Goal: Task Accomplishment & Management: Use online tool/utility

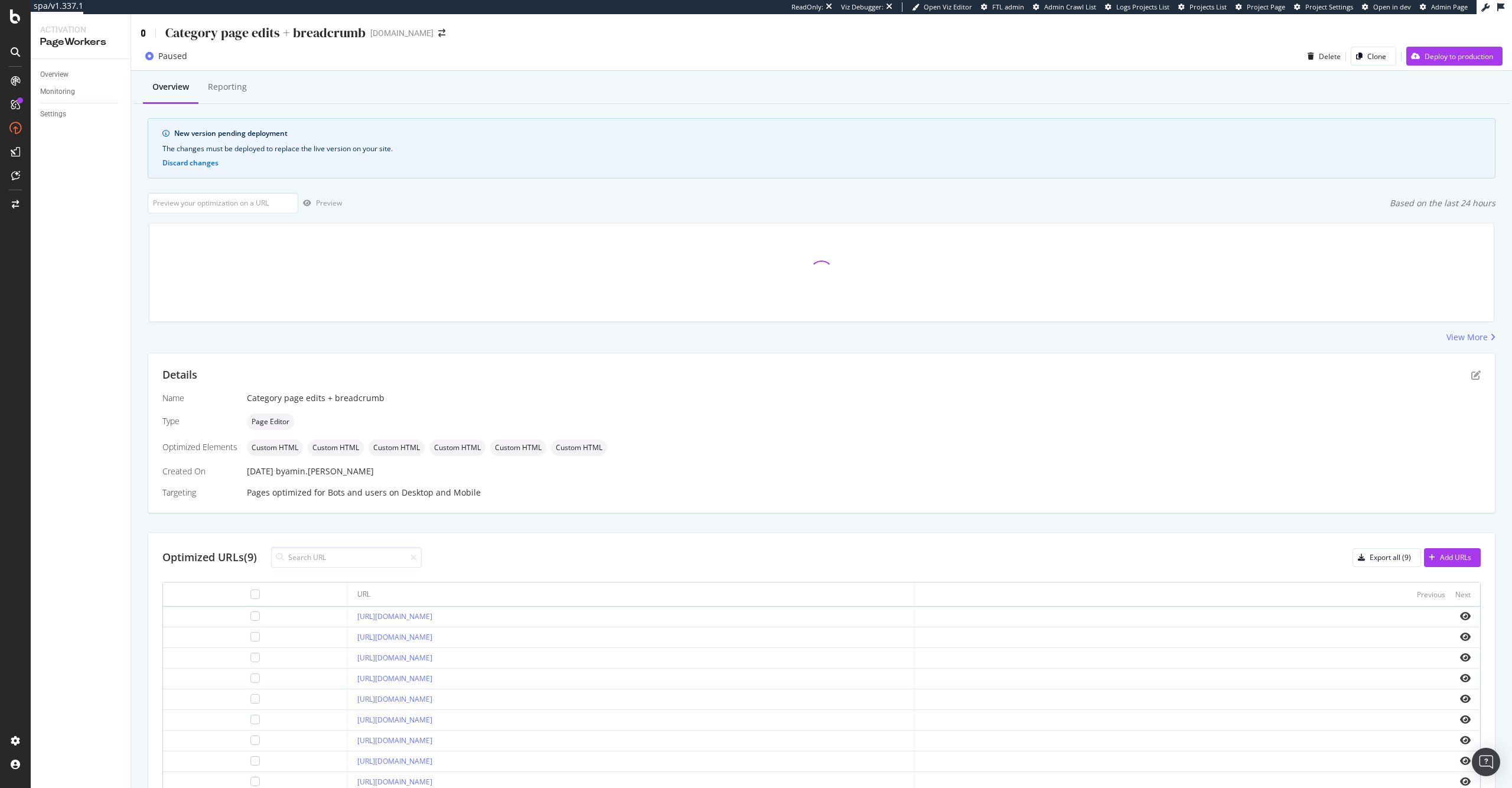
click at [142, 29] on icon at bounding box center [143, 32] width 5 height 8
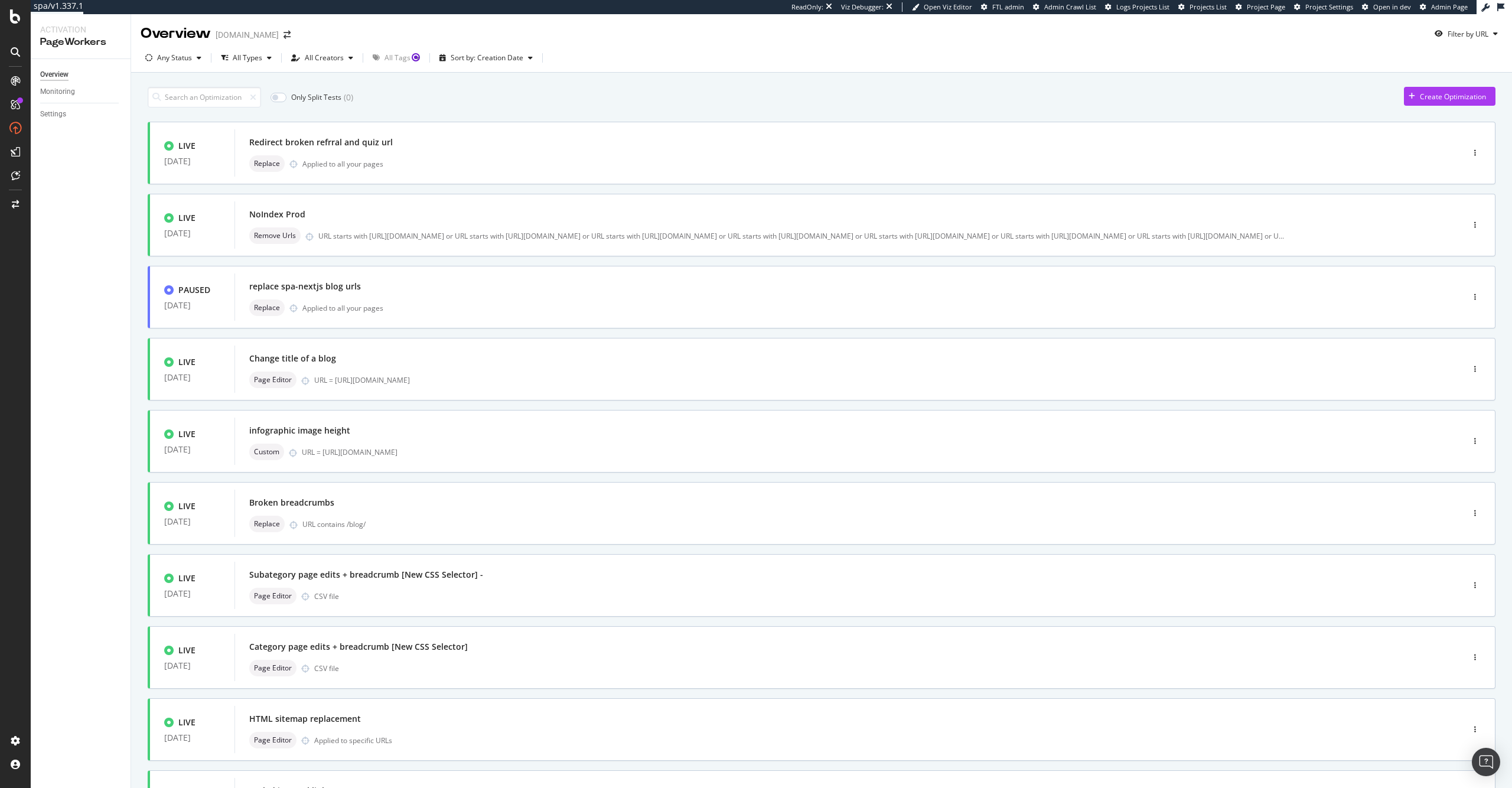
click at [1428, 107] on div "Create Optimization" at bounding box center [1450, 97] width 92 height 21
click at [1428, 102] on div "Only Split Tests ( 0 ) Create Optimization LIVE 15 Jul. 2025 Redirect broken re…" at bounding box center [821, 474] width 1348 height 787
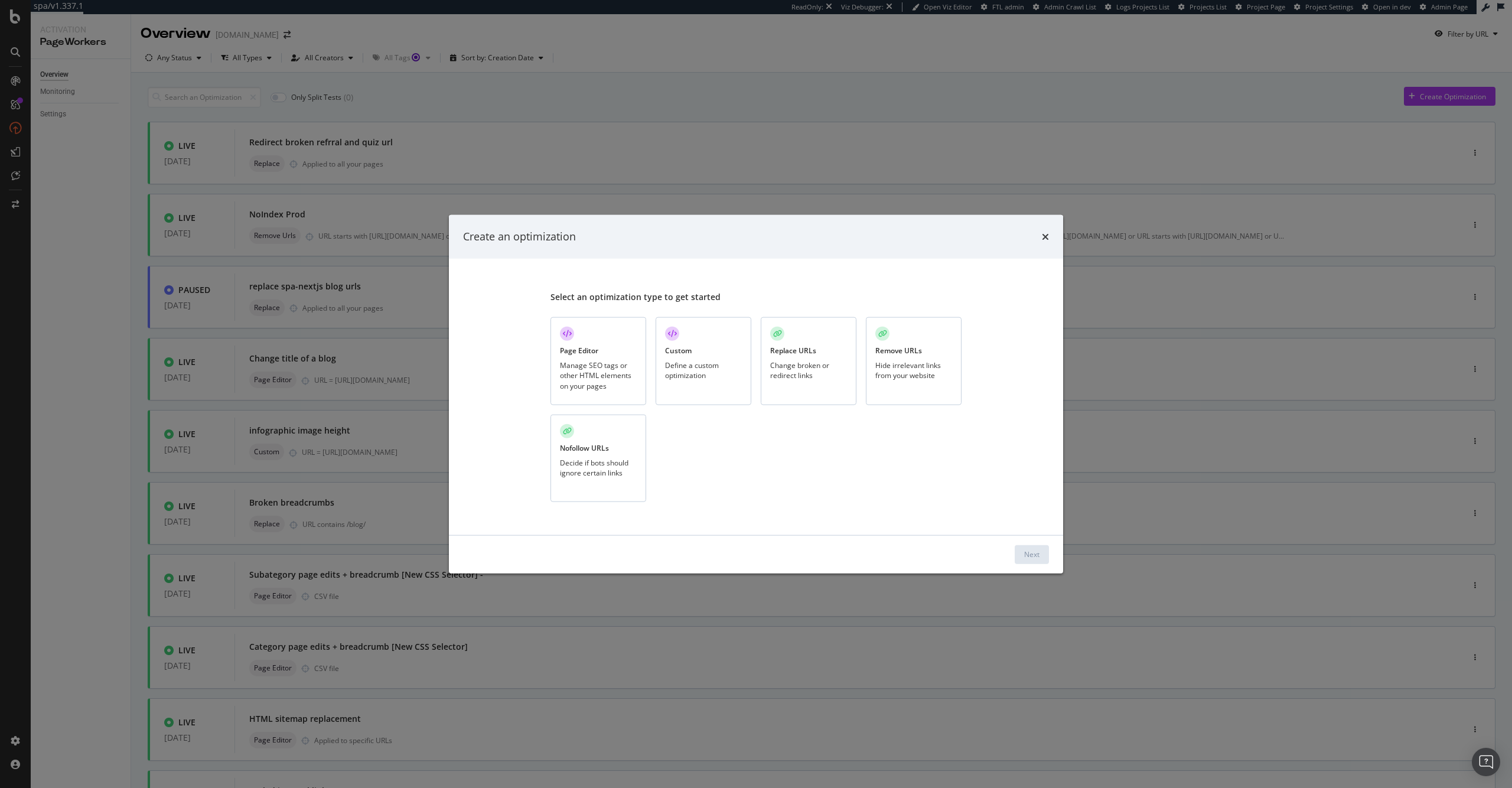
click at [809, 367] on div "Change broken or redirect links" at bounding box center [808, 370] width 77 height 20
click at [1044, 560] on button "Next" at bounding box center [1031, 554] width 34 height 19
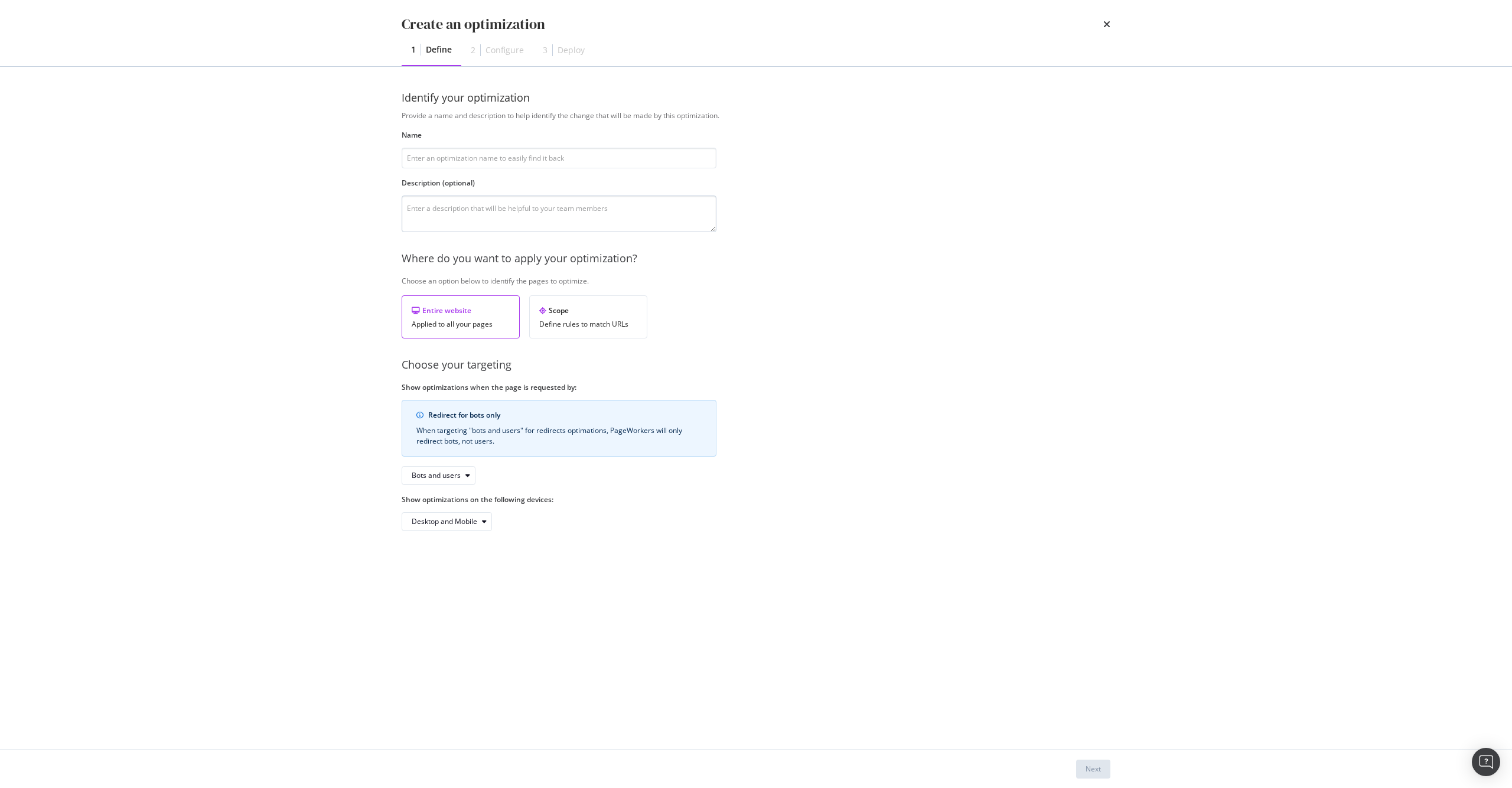
type input "S"
type input "HTML sitemap in footer"
type textarea "To replace legacy sitemap with 190+ pages with the new html sitemap."
click at [1096, 771] on div "Next" at bounding box center [1093, 769] width 15 height 10
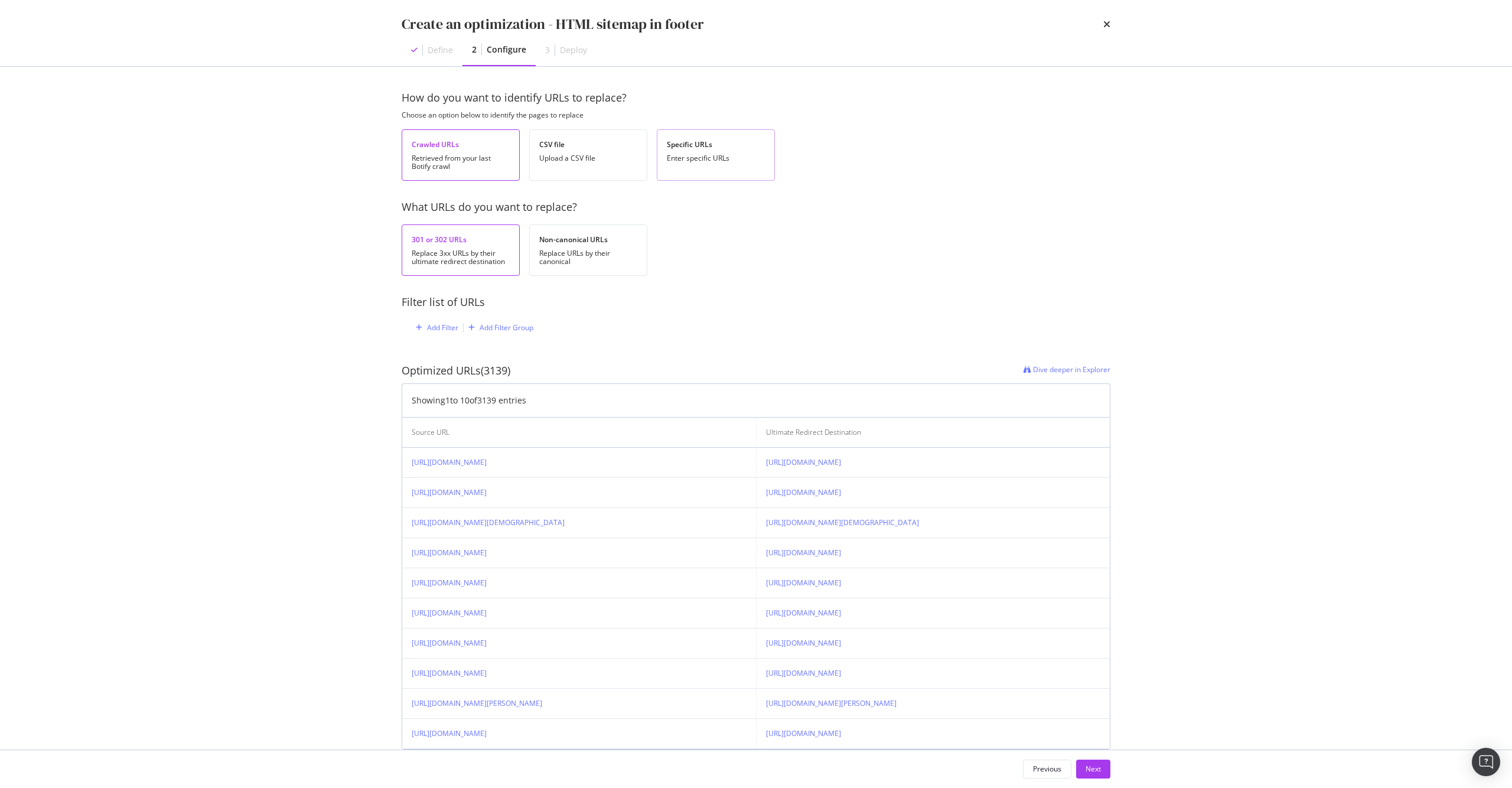
click at [684, 167] on div "Specific URLs Enter specific URLs" at bounding box center [715, 155] width 118 height 51
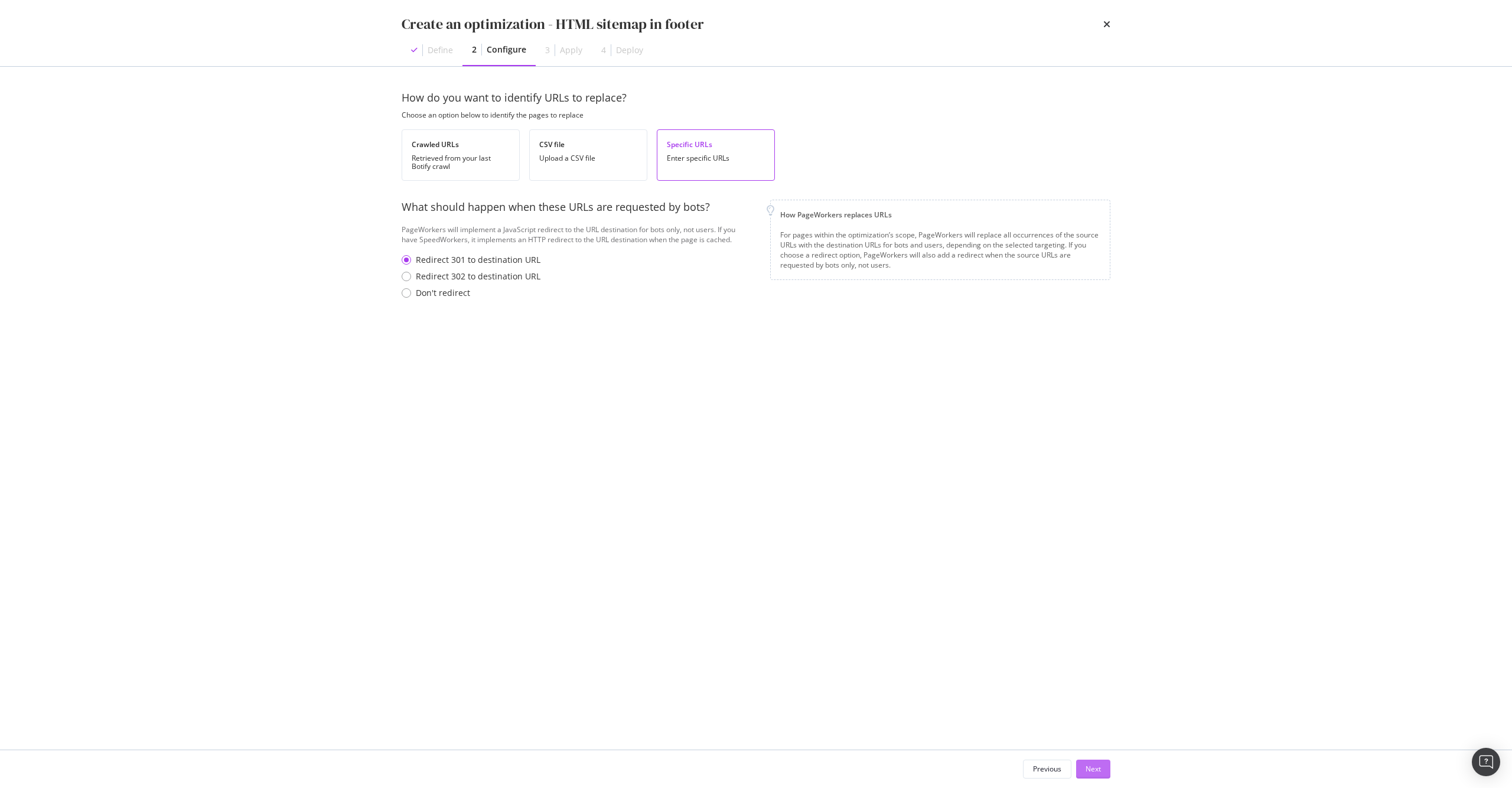
click at [1106, 768] on button "Next" at bounding box center [1093, 769] width 34 height 19
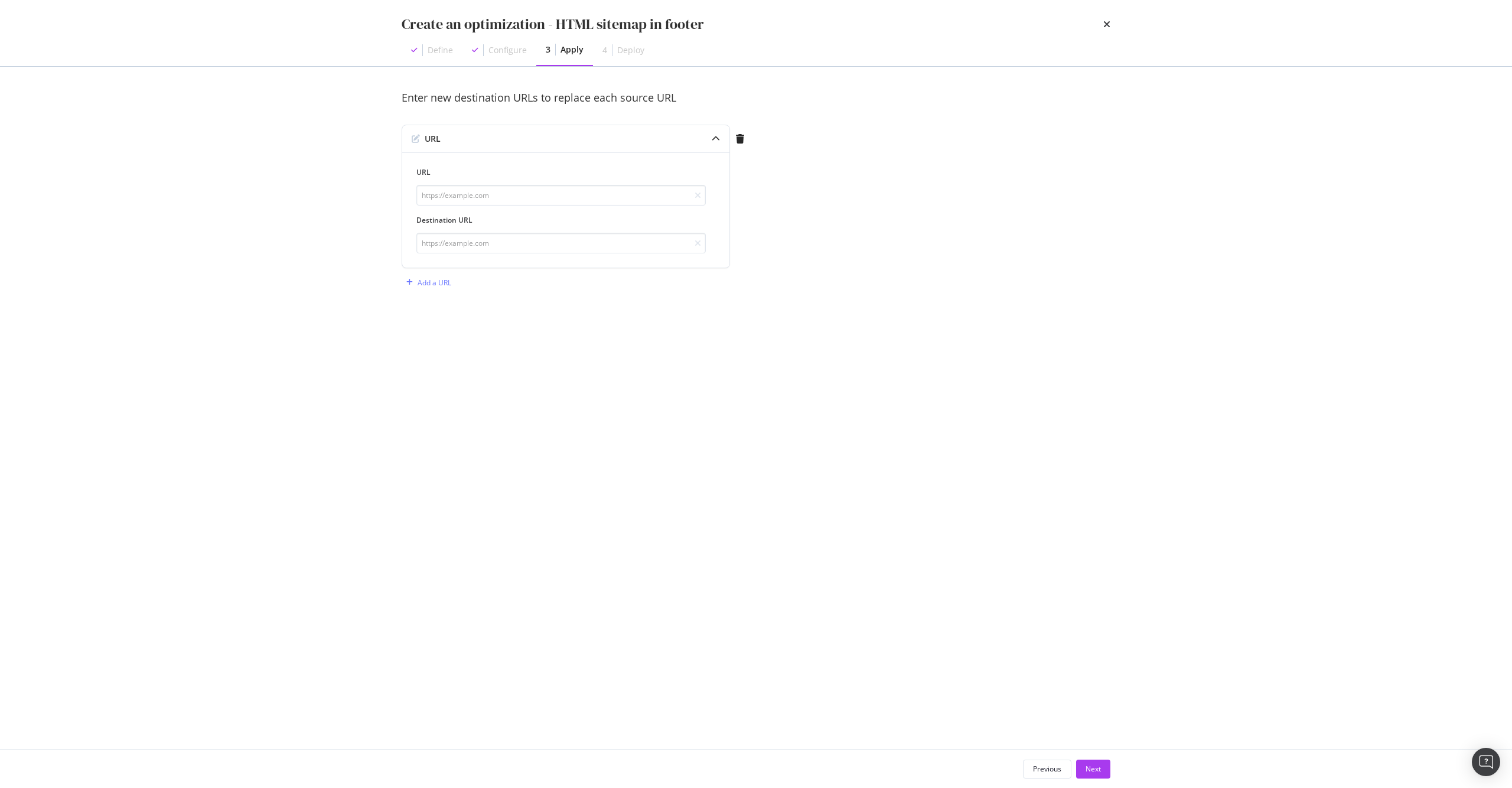
click at [867, 236] on div "Enter new destination URLs to replace each source URL URL URL Destination URL A…" at bounding box center [756, 203] width 709 height 225
click at [468, 200] on input "modal" at bounding box center [561, 195] width 289 height 21
paste input "[URL][DOMAIN_NAME]"
type input "[URL][DOMAIN_NAME]"
click at [1043, 223] on div "Enter new destination URLs to replace each source URL URL URL https://www.ipsy.…" at bounding box center [756, 203] width 709 height 225
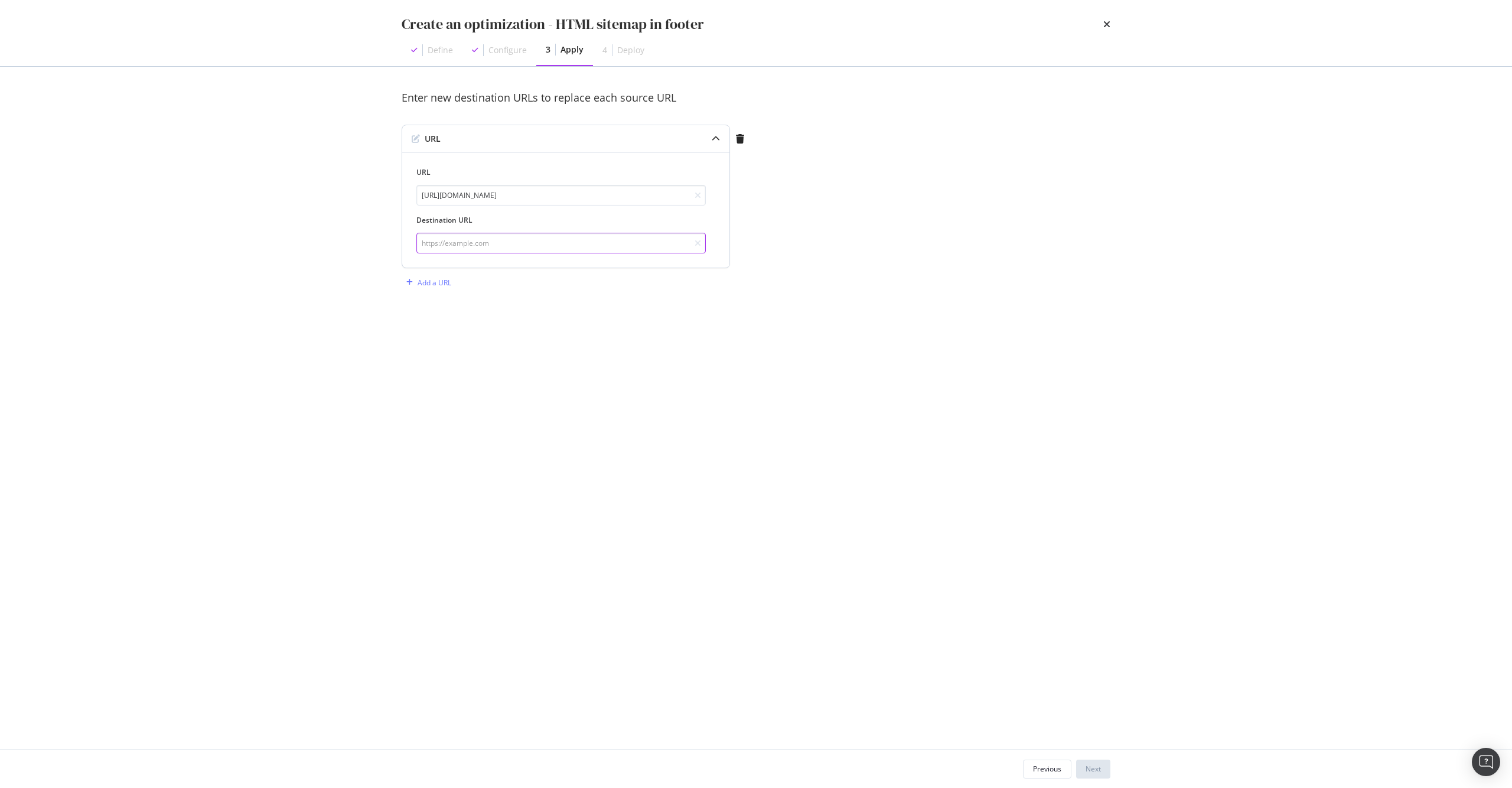
click at [553, 249] on input "modal" at bounding box center [561, 243] width 289 height 21
paste input "[URL][DOMAIN_NAME]"
type input "[URL][DOMAIN_NAME]"
click at [729, 387] on div "Enter new destination URLs to replace each source URL URL URL https://www.ipsy.…" at bounding box center [756, 408] width 709 height 635
click at [1095, 771] on div "Next" at bounding box center [1093, 769] width 15 height 10
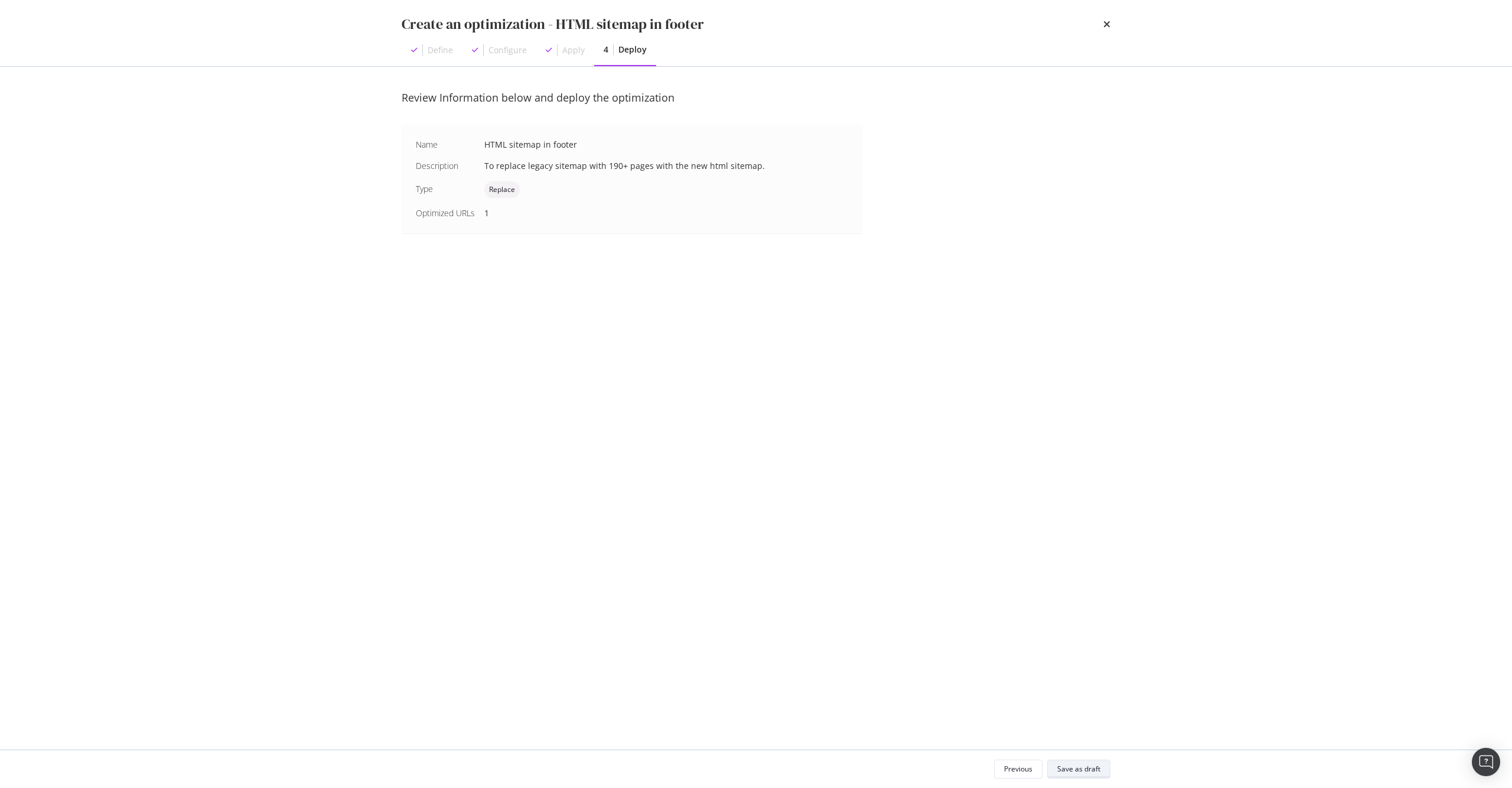
click at [1100, 774] on button "Save as draft" at bounding box center [1078, 769] width 63 height 19
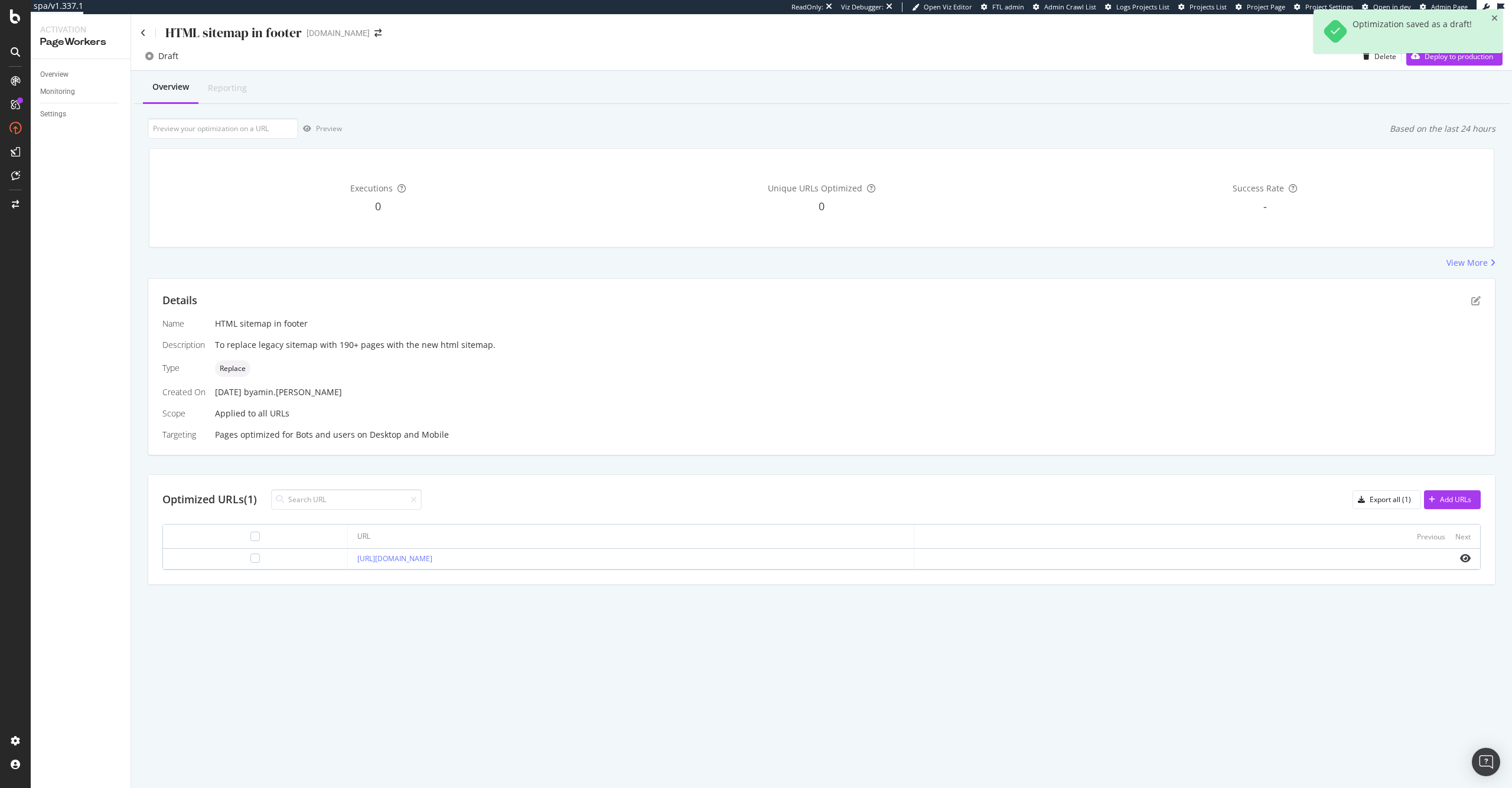
click at [1467, 61] on div "Optimization saved as a draft!" at bounding box center [1409, 36] width 189 height 53
click at [1431, 56] on div "Deploy to production" at bounding box center [1458, 56] width 68 height 10
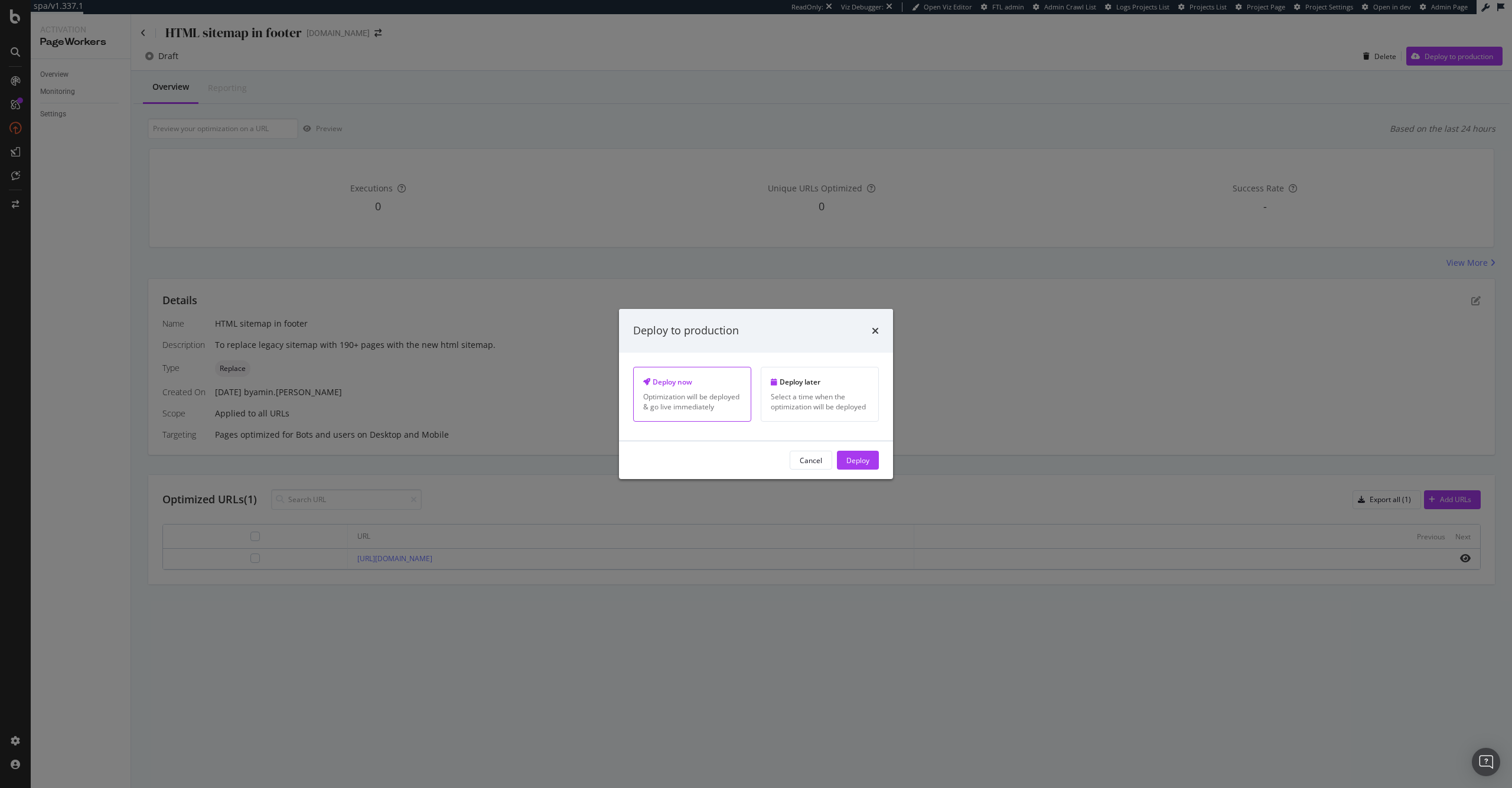
click at [856, 471] on div "Cancel Deploy" at bounding box center [756, 460] width 274 height 38
click at [862, 459] on div "Deploy" at bounding box center [858, 460] width 23 height 10
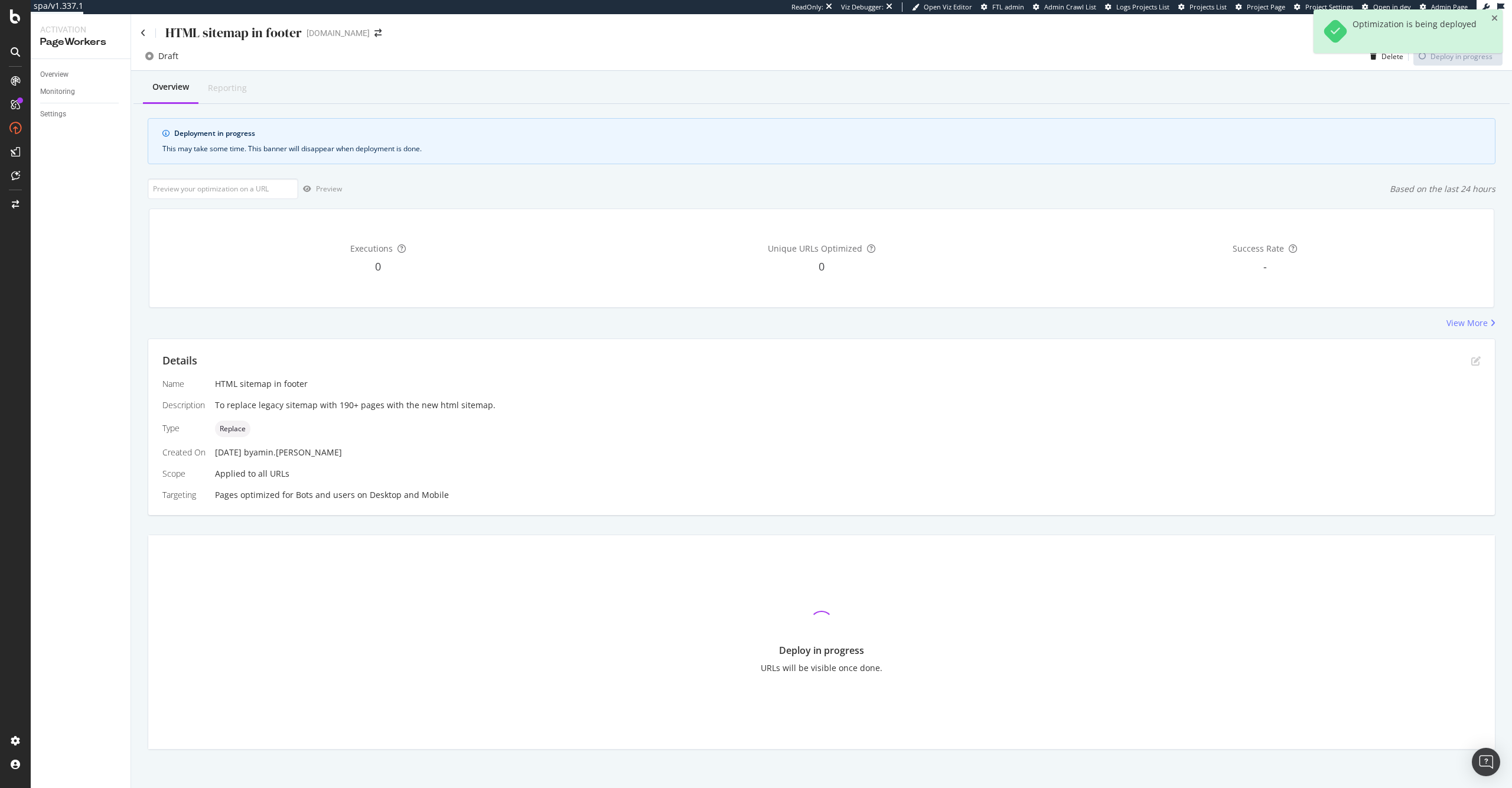
click at [577, 95] on div "Overview Reporting" at bounding box center [822, 87] width 1376 height 32
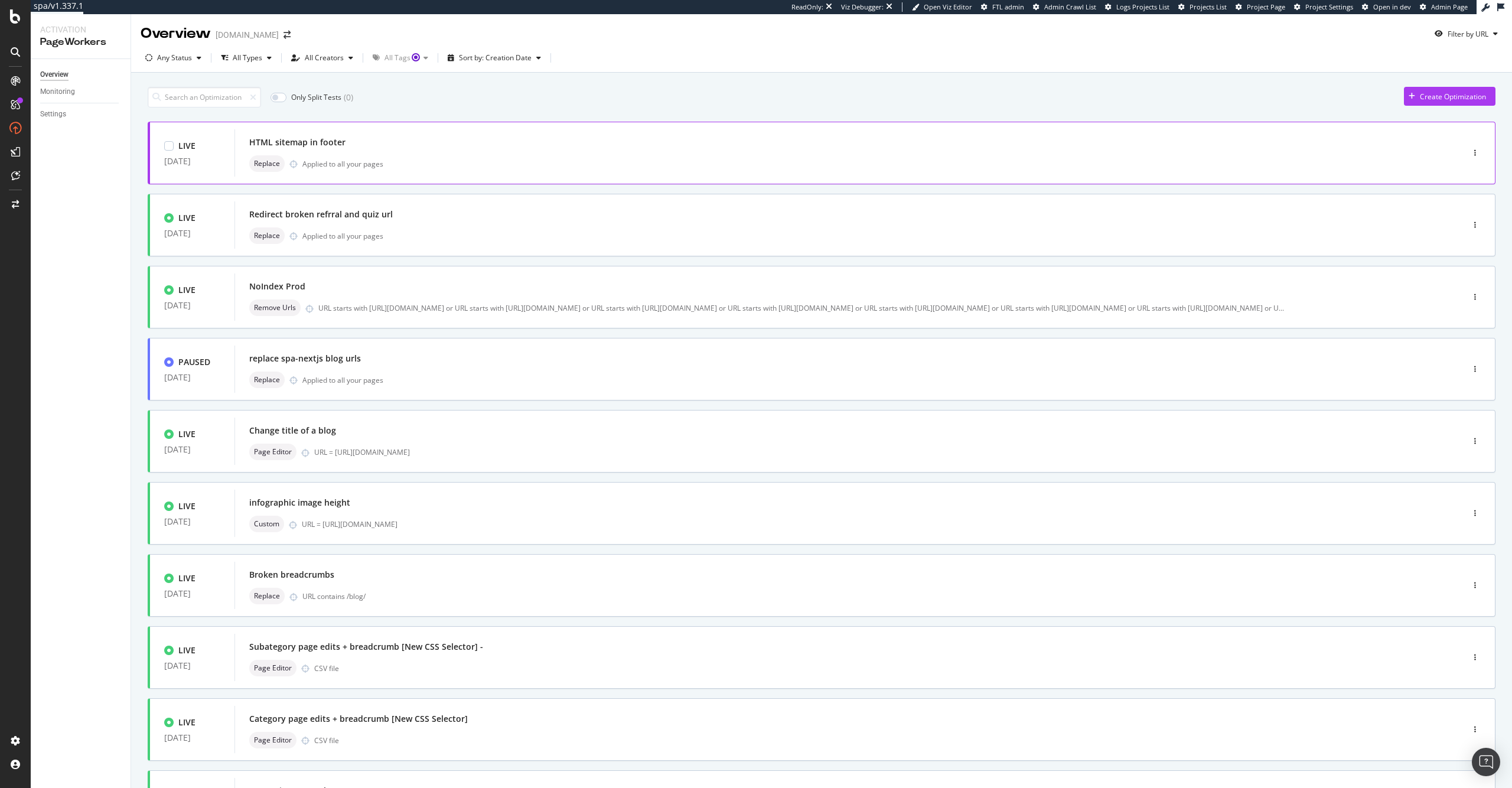
click at [531, 162] on div "Replace Applied to all your pages" at bounding box center [831, 164] width 1164 height 17
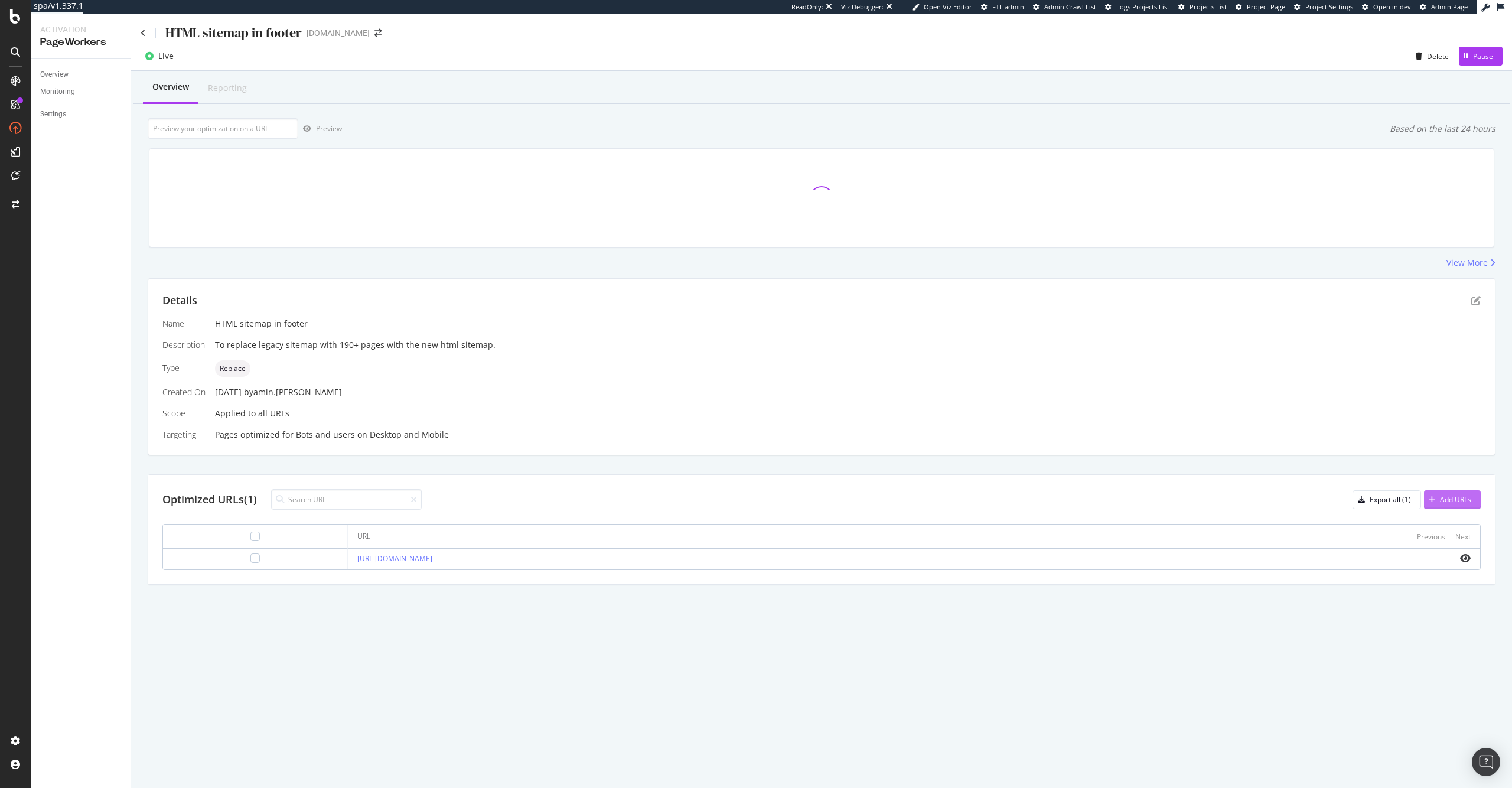
click at [1440, 498] on div "Add URLs" at bounding box center [1456, 500] width 32 height 10
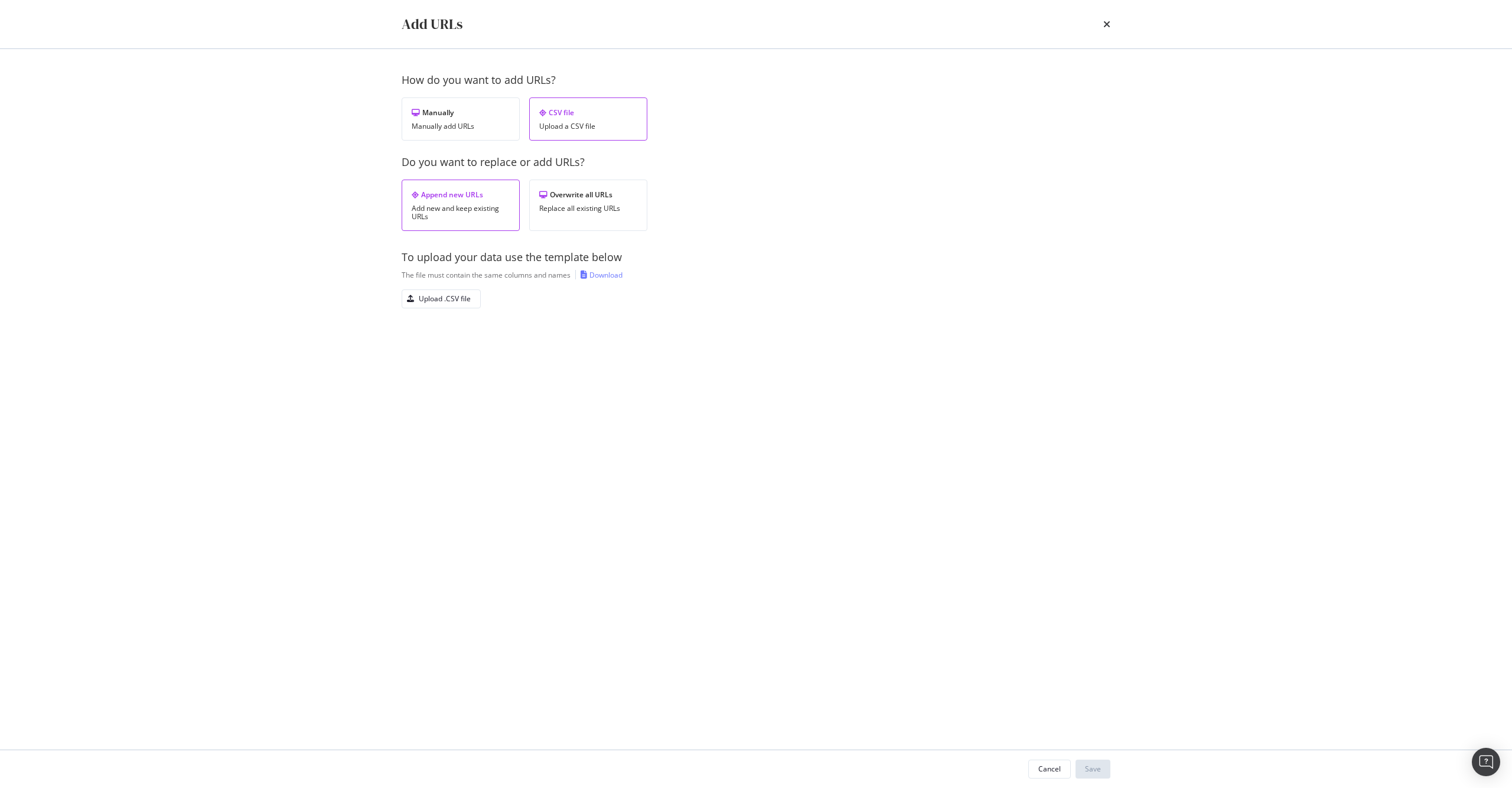
click at [467, 202] on div "Append new URLs Add new and keep existing URLs" at bounding box center [460, 205] width 118 height 51
click at [494, 124] on div "Manually add URLs" at bounding box center [461, 126] width 98 height 8
click at [438, 197] on div "Add a URL" at bounding box center [434, 198] width 34 height 10
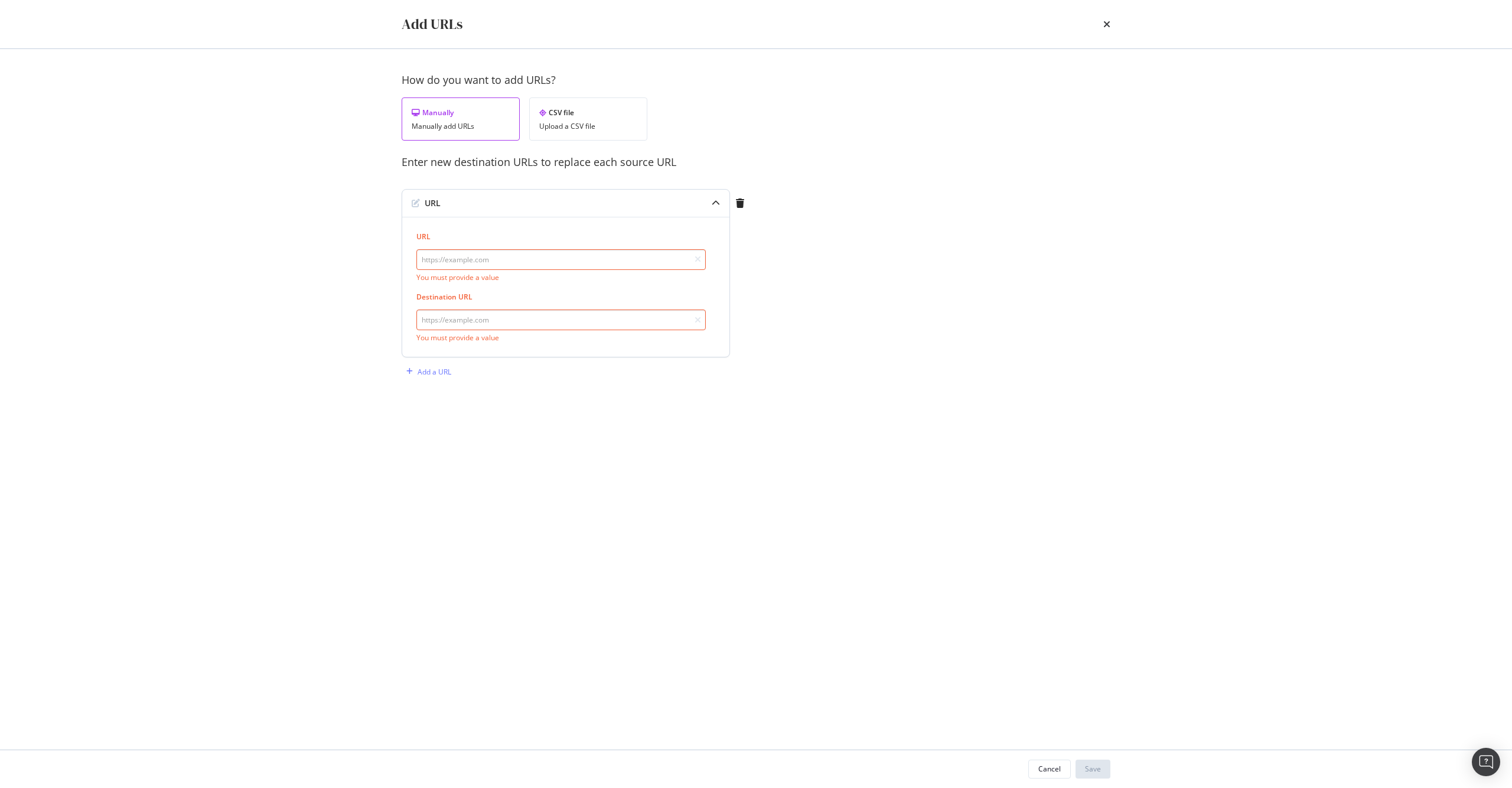
click at [472, 259] on input "modal" at bounding box center [561, 260] width 289 height 21
paste input "[URL][DOMAIN_NAME]"
type input "[URL][DOMAIN_NAME]"
click at [524, 302] on input "modal" at bounding box center [561, 307] width 289 height 21
paste input "[URL][DOMAIN_NAME]"
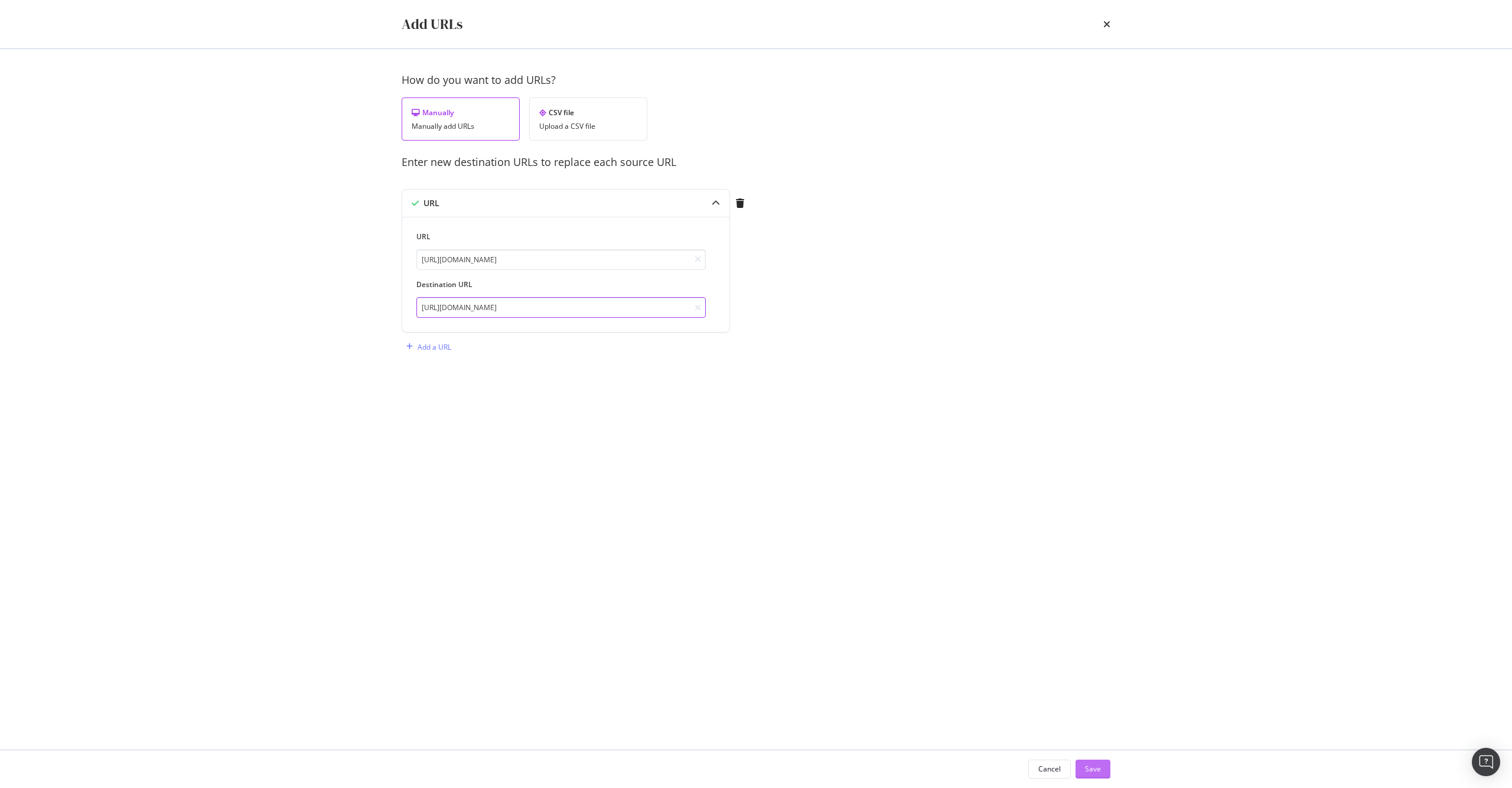
type input "[URL][DOMAIN_NAME]"
click at [1103, 763] on button "Save" at bounding box center [1093, 769] width 35 height 19
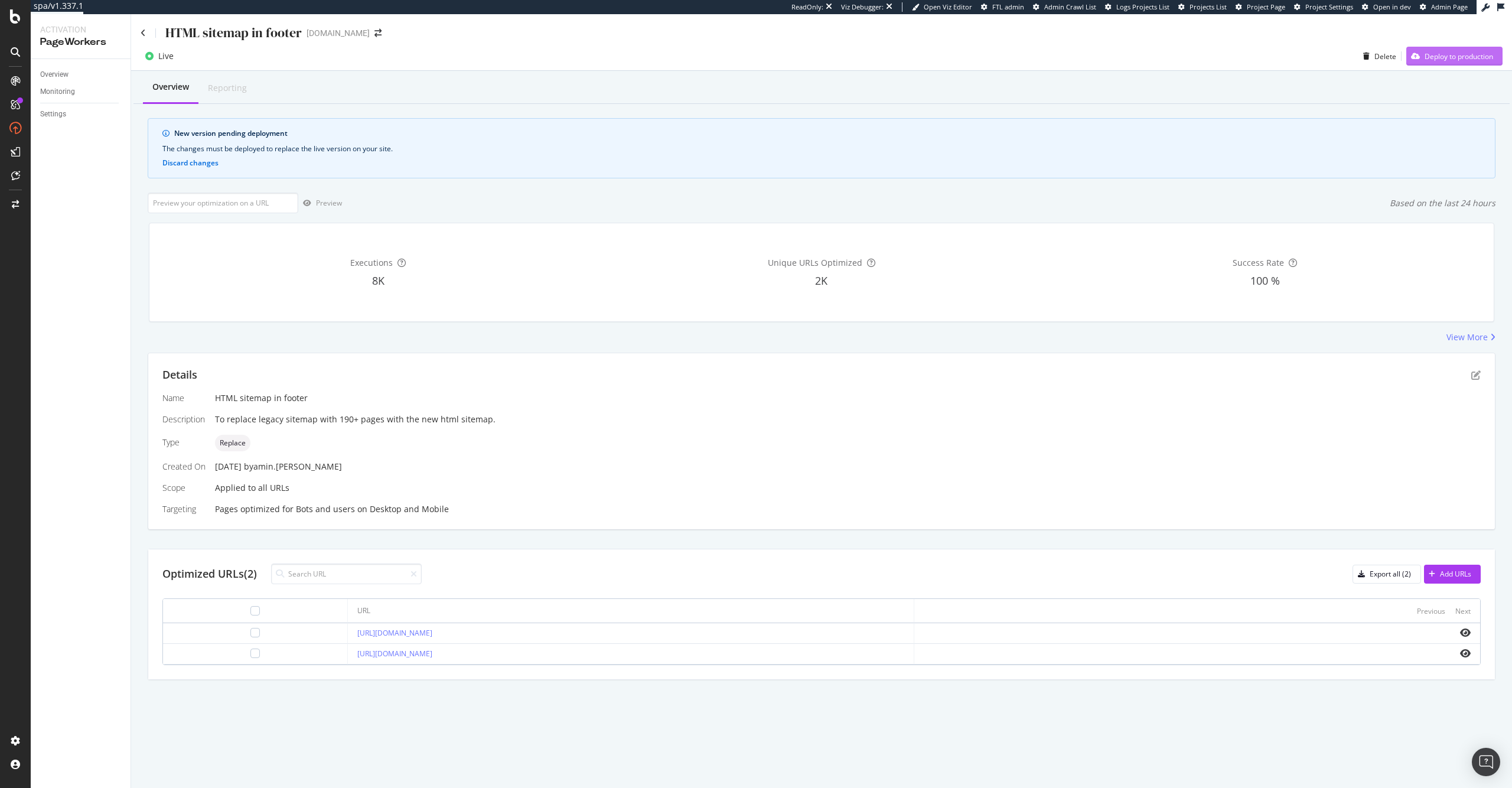
click at [1453, 60] on div "Deploy to production" at bounding box center [1458, 56] width 68 height 10
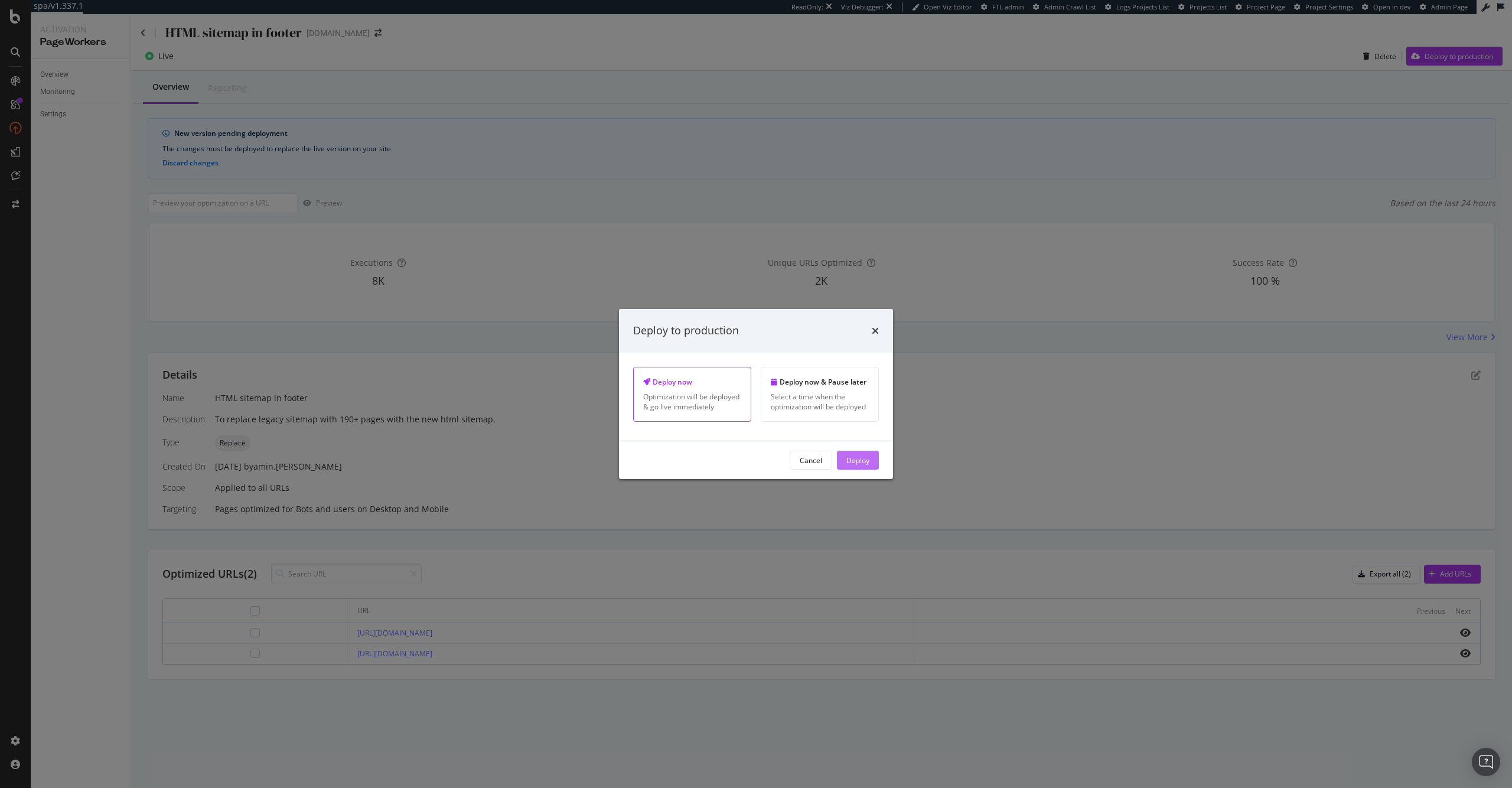
click at [851, 453] on div "Deploy" at bounding box center [858, 460] width 23 height 18
